Goal: Task Accomplishment & Management: Use online tool/utility

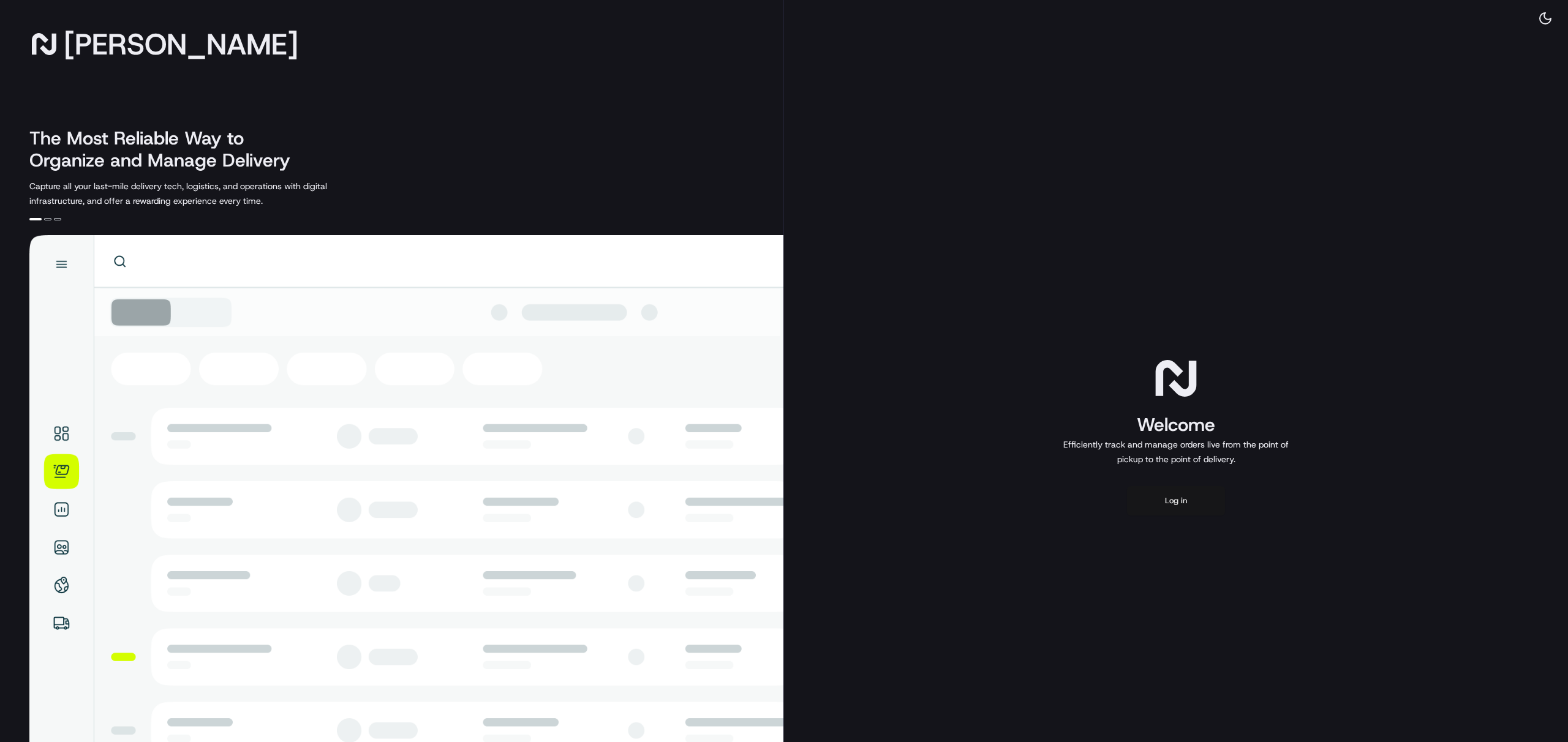
click at [1170, 496] on button "Log in" at bounding box center [1175, 501] width 98 height 29
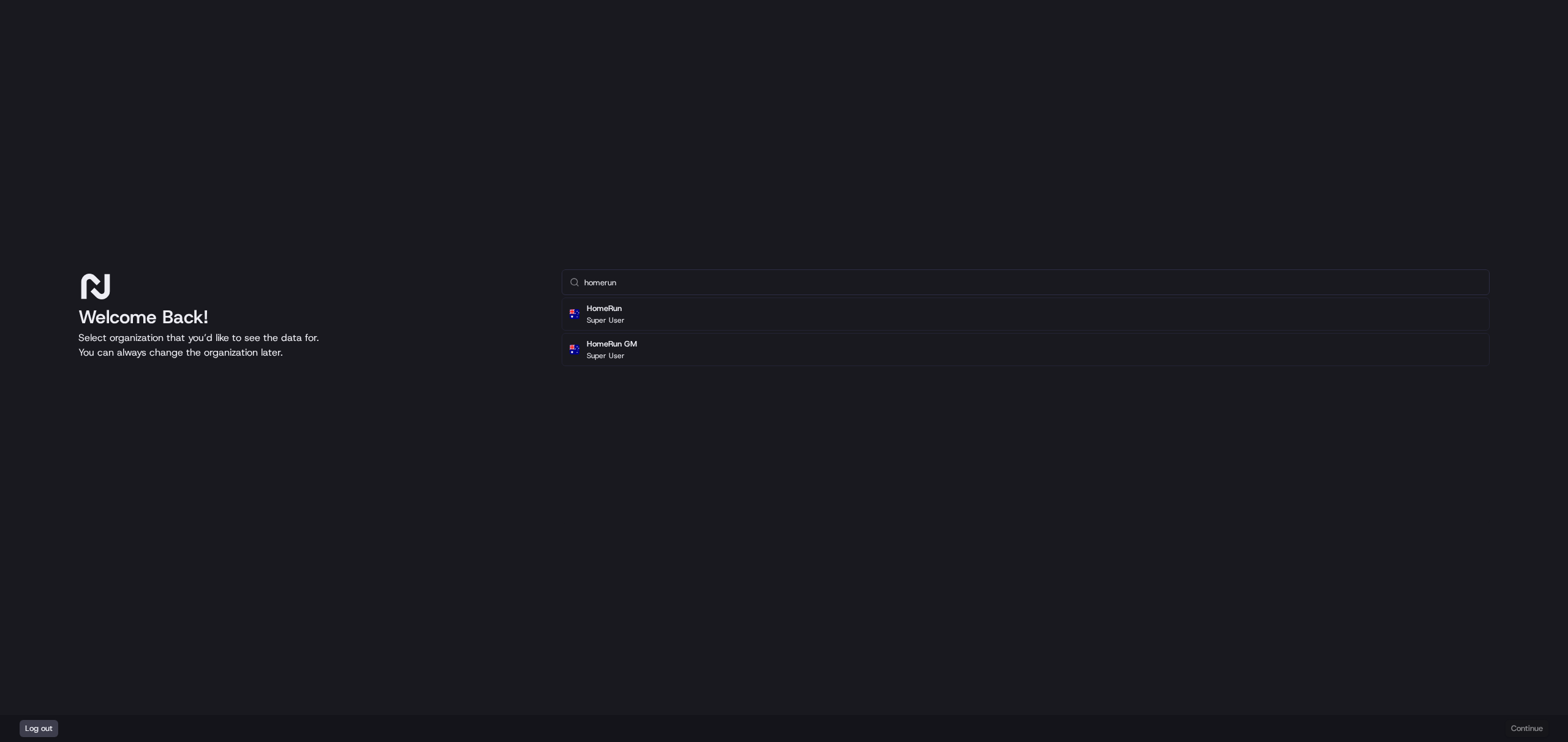
type input "homerun"
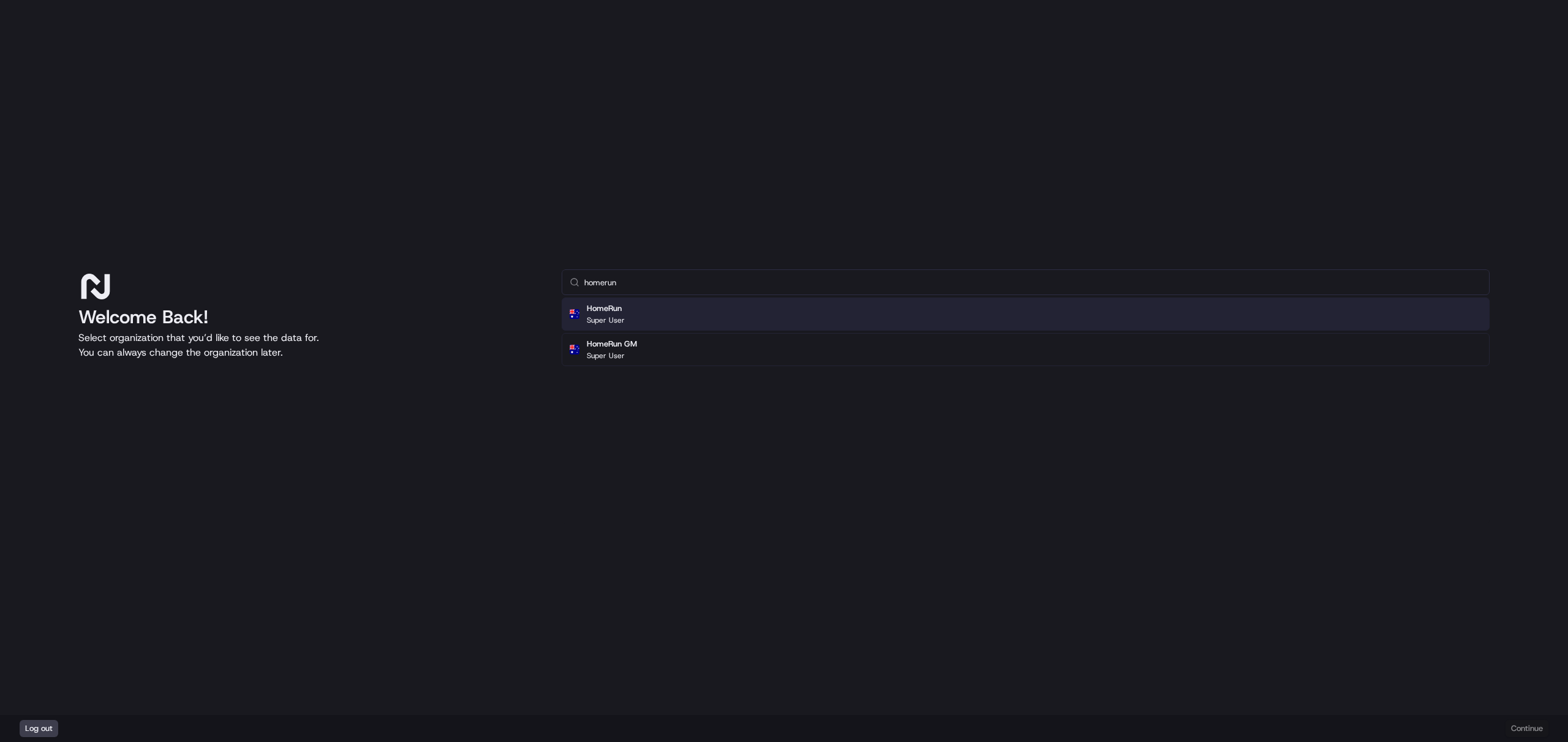
click at [798, 302] on div "HomeRun Super User" at bounding box center [1025, 314] width 928 height 33
click at [1520, 727] on button "Continue" at bounding box center [1527, 728] width 43 height 17
